Goal: Information Seeking & Learning: Learn about a topic

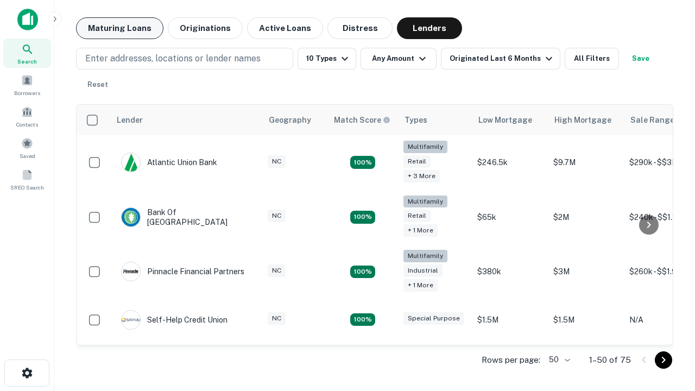
click at [119, 28] on button "Maturing Loans" at bounding box center [119, 28] width 87 height 22
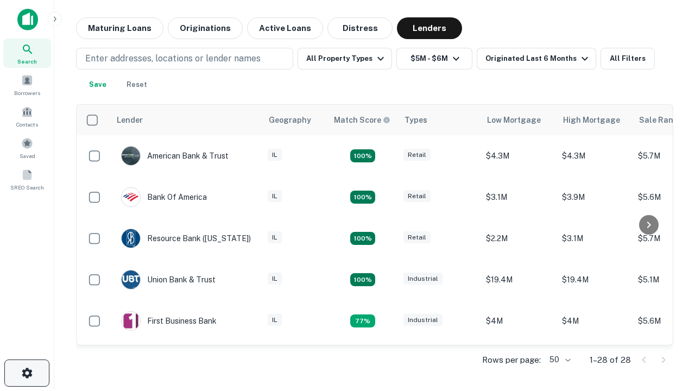
click at [27, 373] on icon "button" at bounding box center [27, 372] width 13 height 13
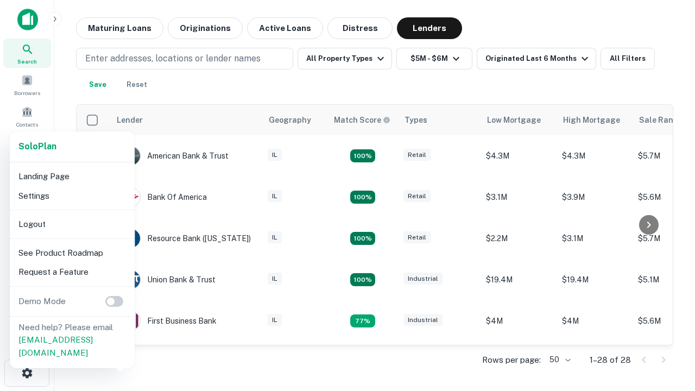
click at [72, 224] on li "Logout" at bounding box center [72, 224] width 116 height 20
